Goal: Information Seeking & Learning: Learn about a topic

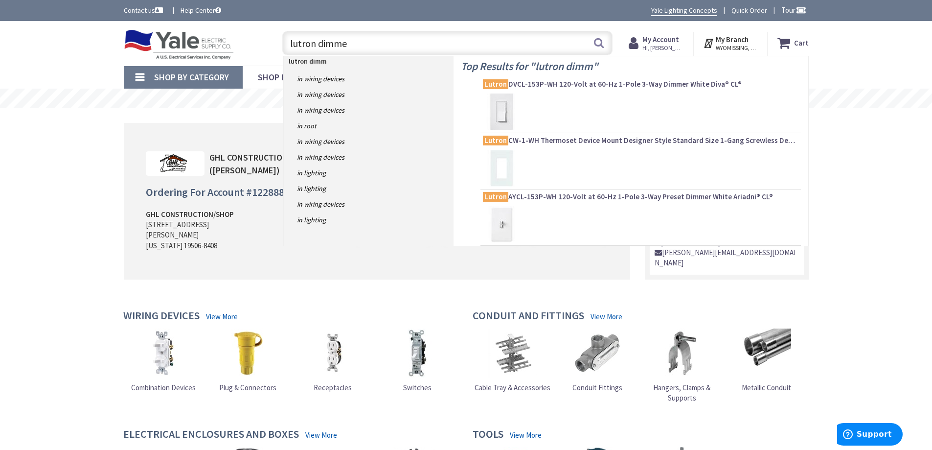
type input "lutron dimmer"
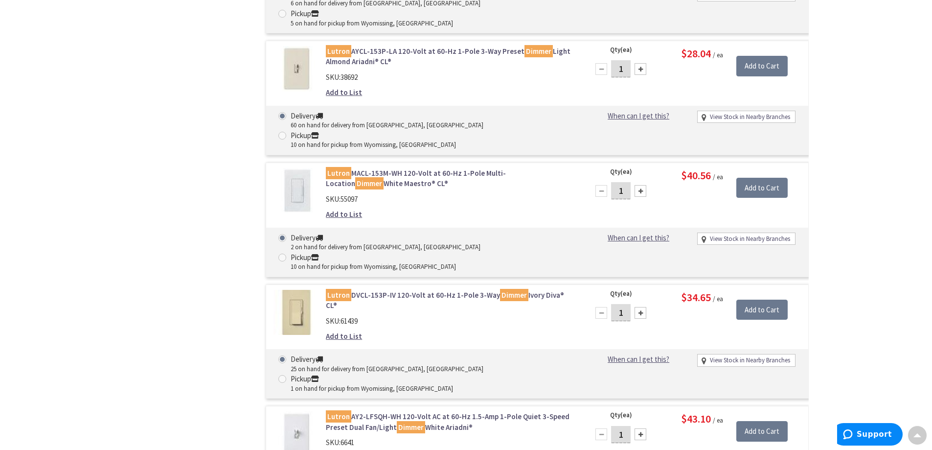
scroll to position [1076, 0]
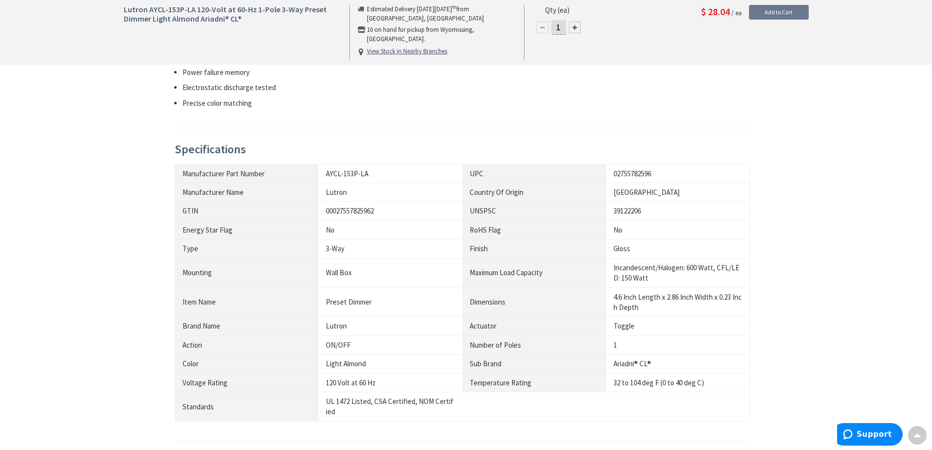
scroll to position [636, 0]
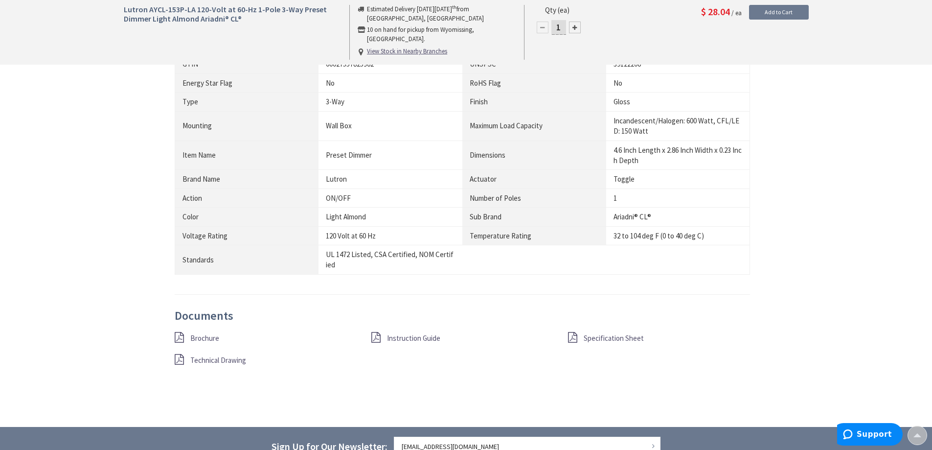
drag, startPoint x: 365, startPoint y: 240, endPoint x: 496, endPoint y: 298, distance: 143.5
click at [496, 298] on div "Description Switch with a captive linear slide dimmer for a traditional wallpla…" at bounding box center [466, 103] width 583 height 576
click at [197, 339] on span "Brochure" at bounding box center [204, 337] width 29 height 9
click at [598, 339] on span "Specification Sheet" at bounding box center [614, 337] width 60 height 9
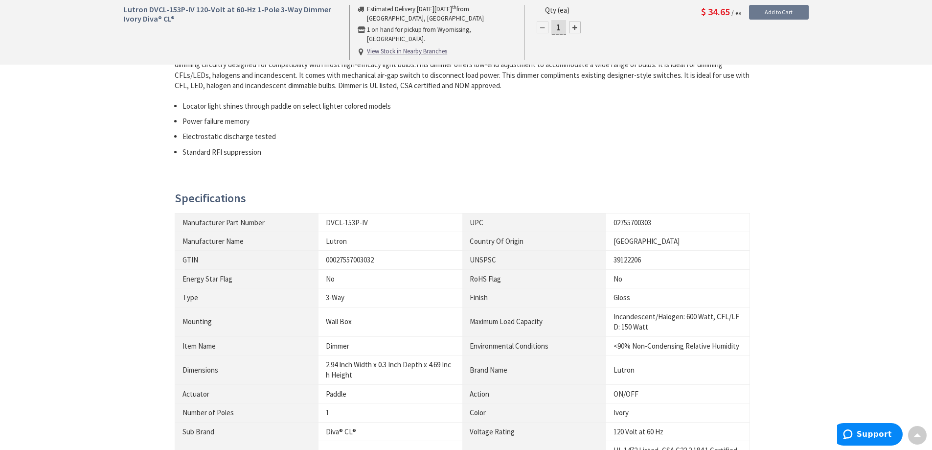
scroll to position [734, 0]
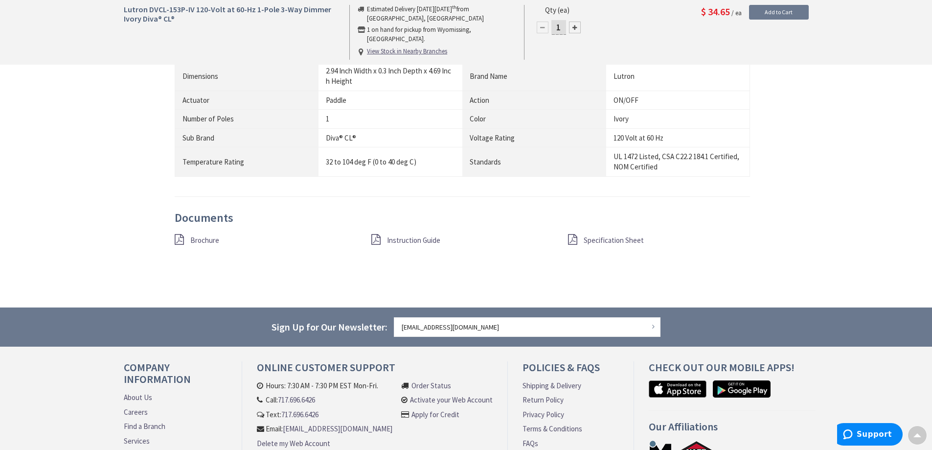
click at [197, 238] on span "Brochure" at bounding box center [204, 239] width 29 height 9
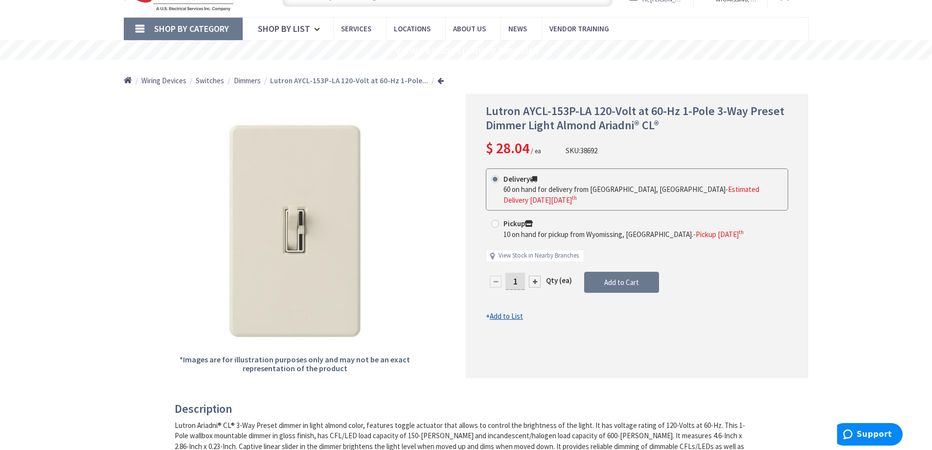
scroll to position [49, 0]
